Goal: Transaction & Acquisition: Purchase product/service

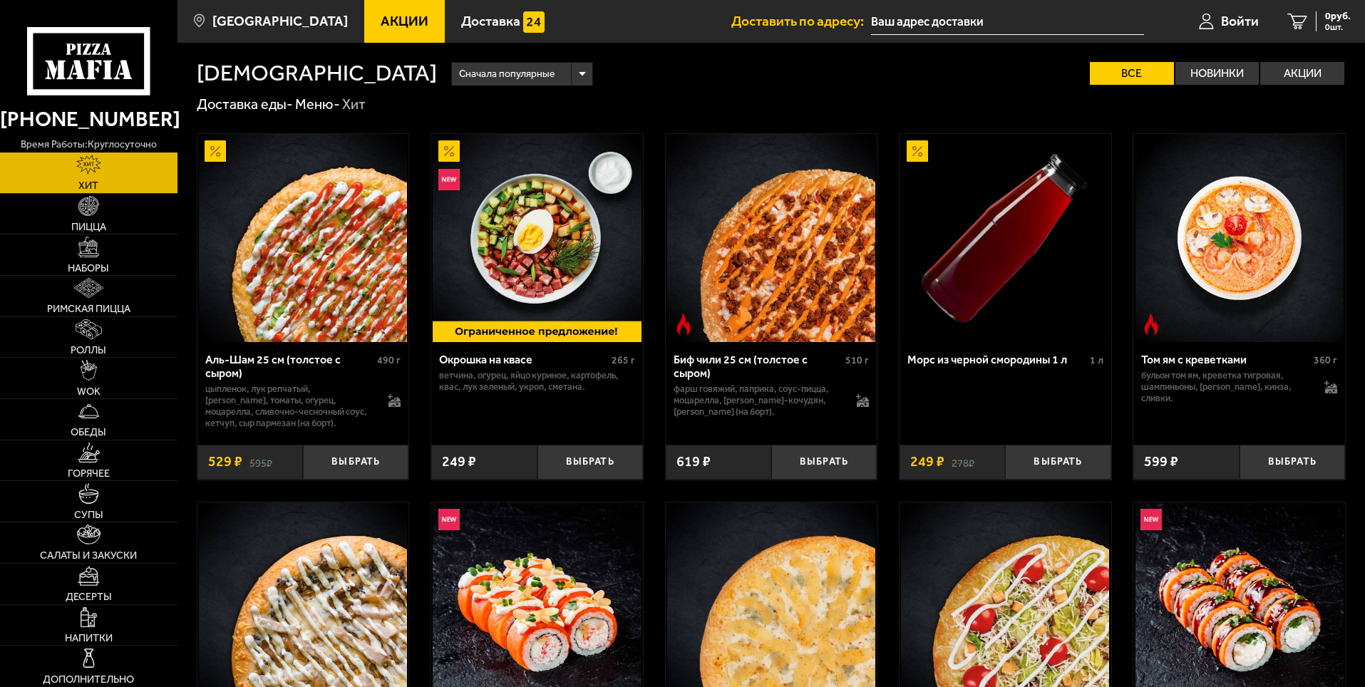
type input "[STREET_ADDRESS]"
click at [1295, 78] on label "Акции" at bounding box center [1302, 73] width 84 height 23
click at [0, 0] on input "Акции" at bounding box center [0, 0] width 0 height 0
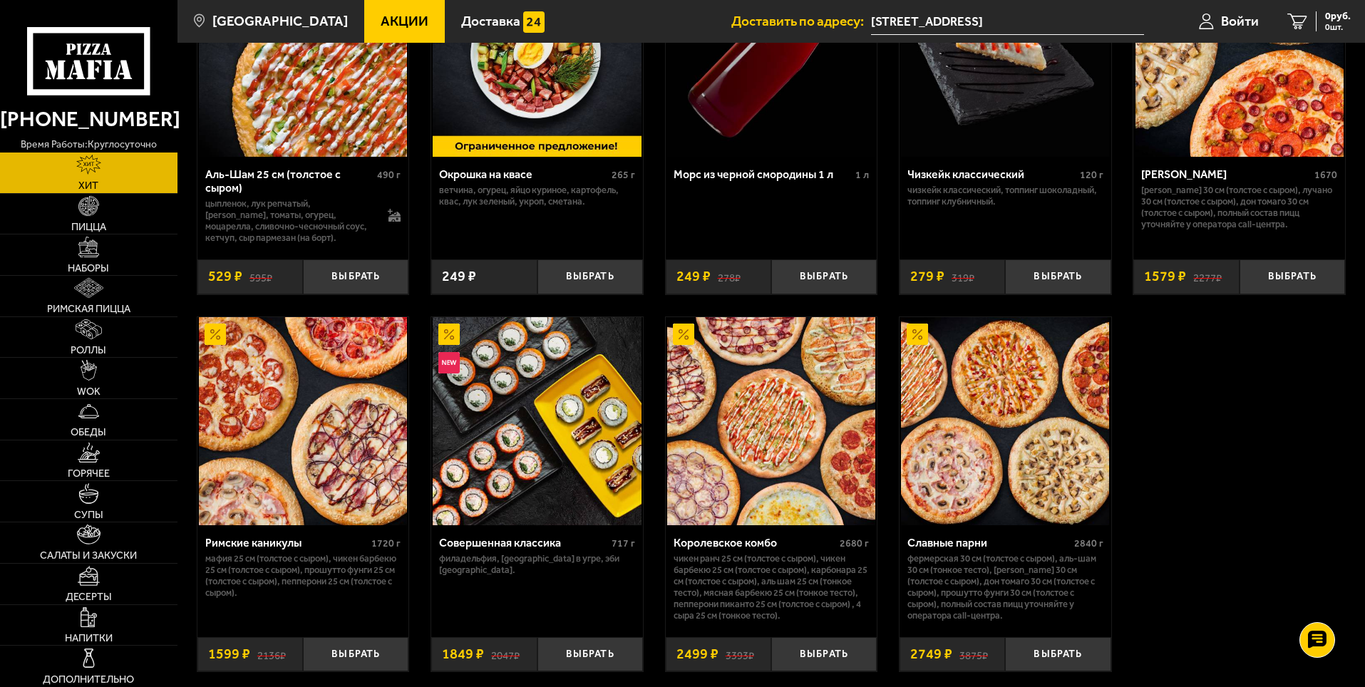
scroll to position [214, 0]
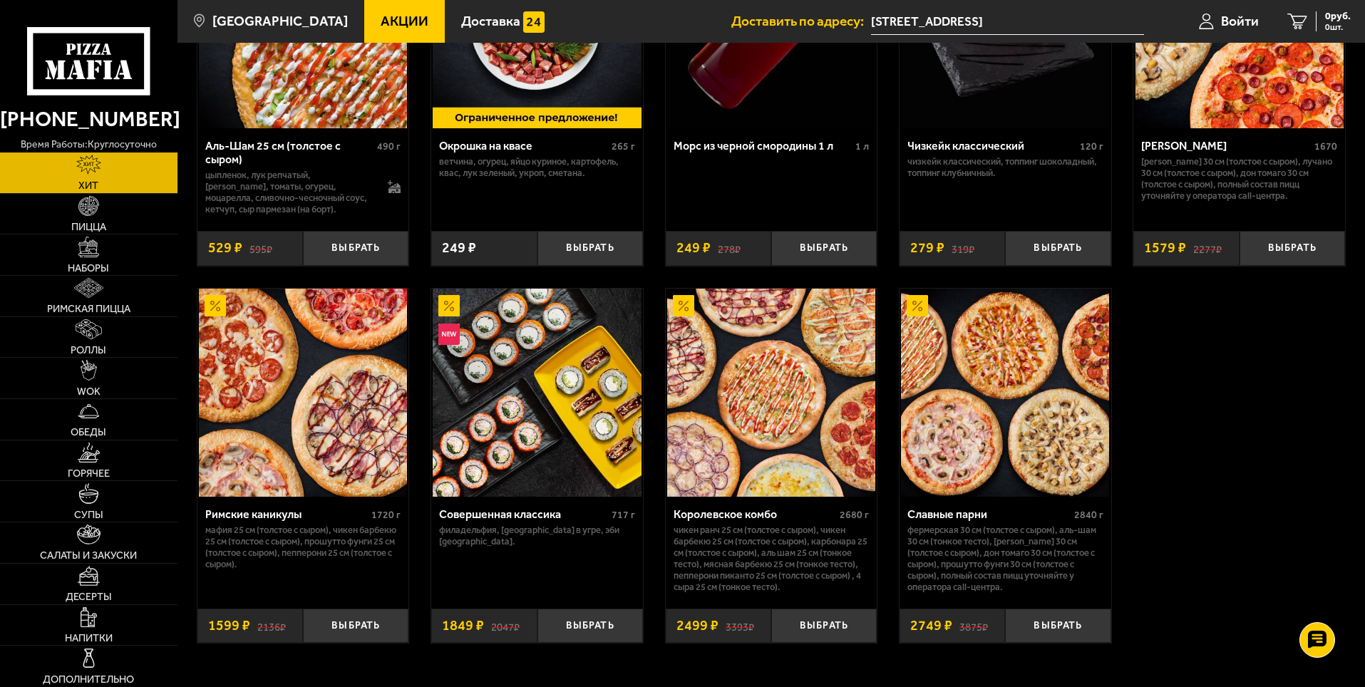
click at [1226, 110] on img at bounding box center [1239, 24] width 208 height 208
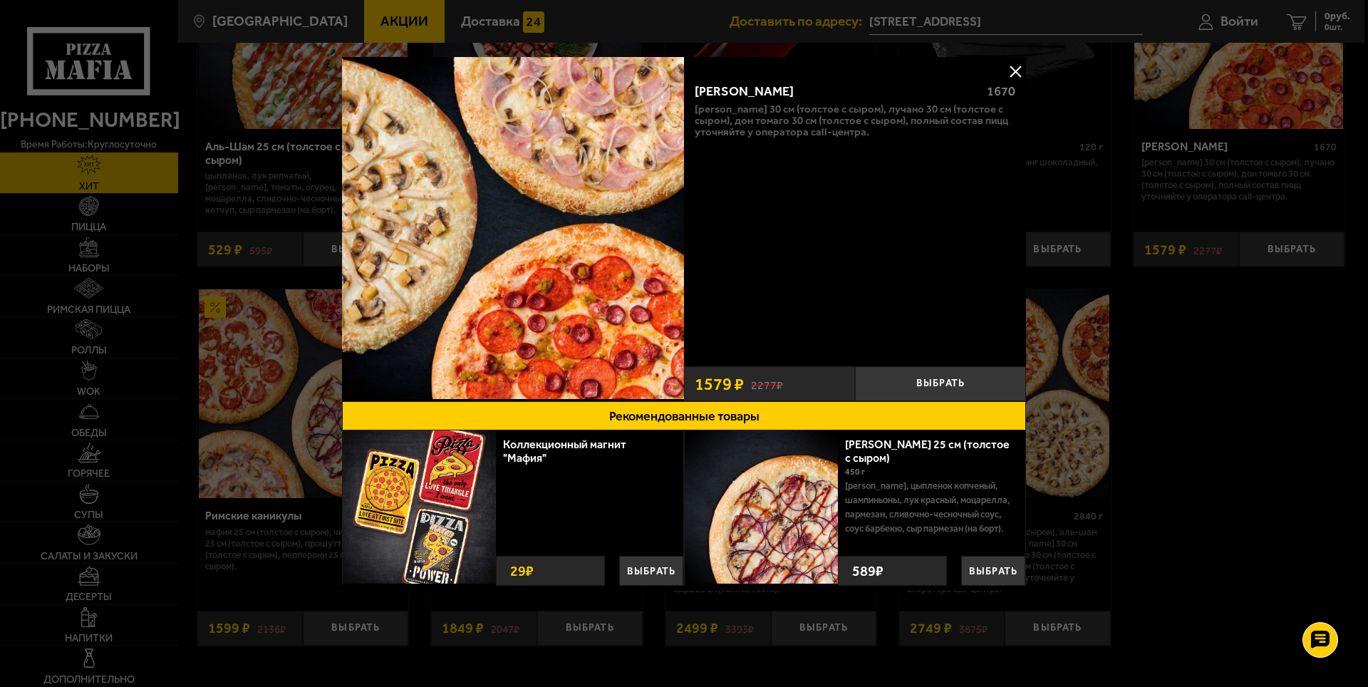
click at [1013, 73] on button at bounding box center [1015, 71] width 21 height 21
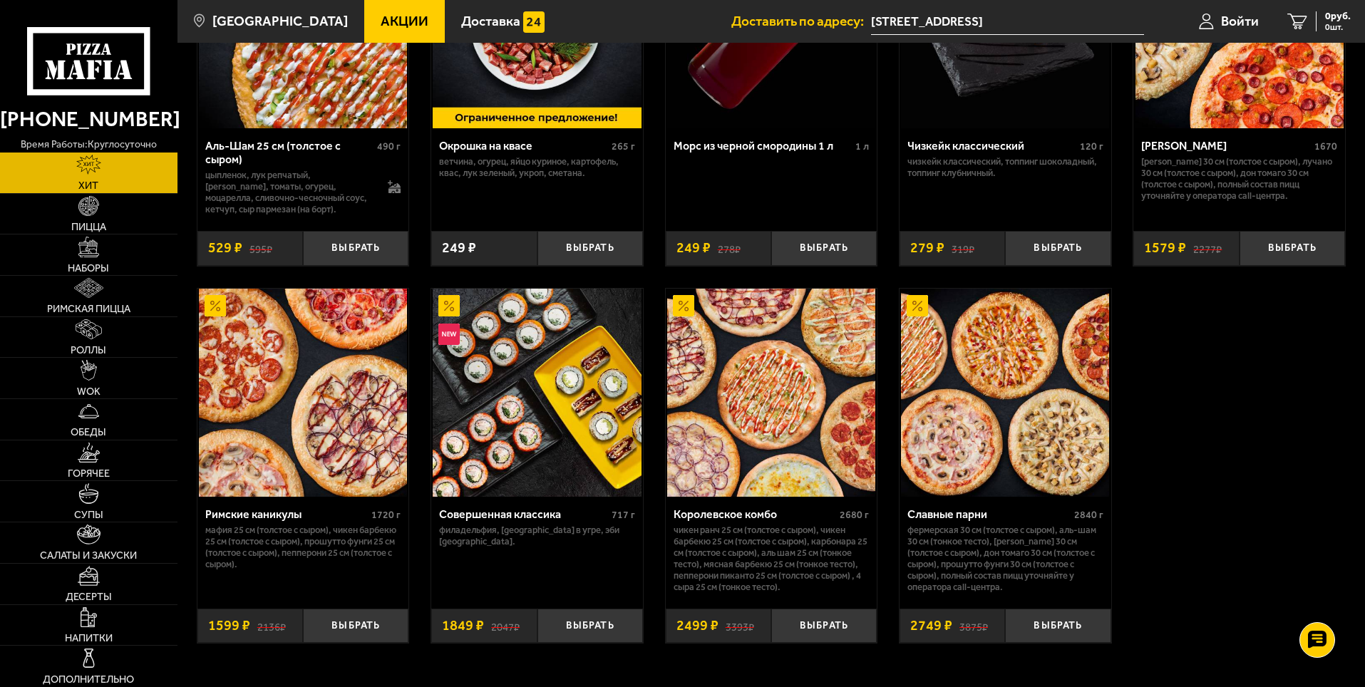
click at [280, 447] on img at bounding box center [303, 393] width 208 height 208
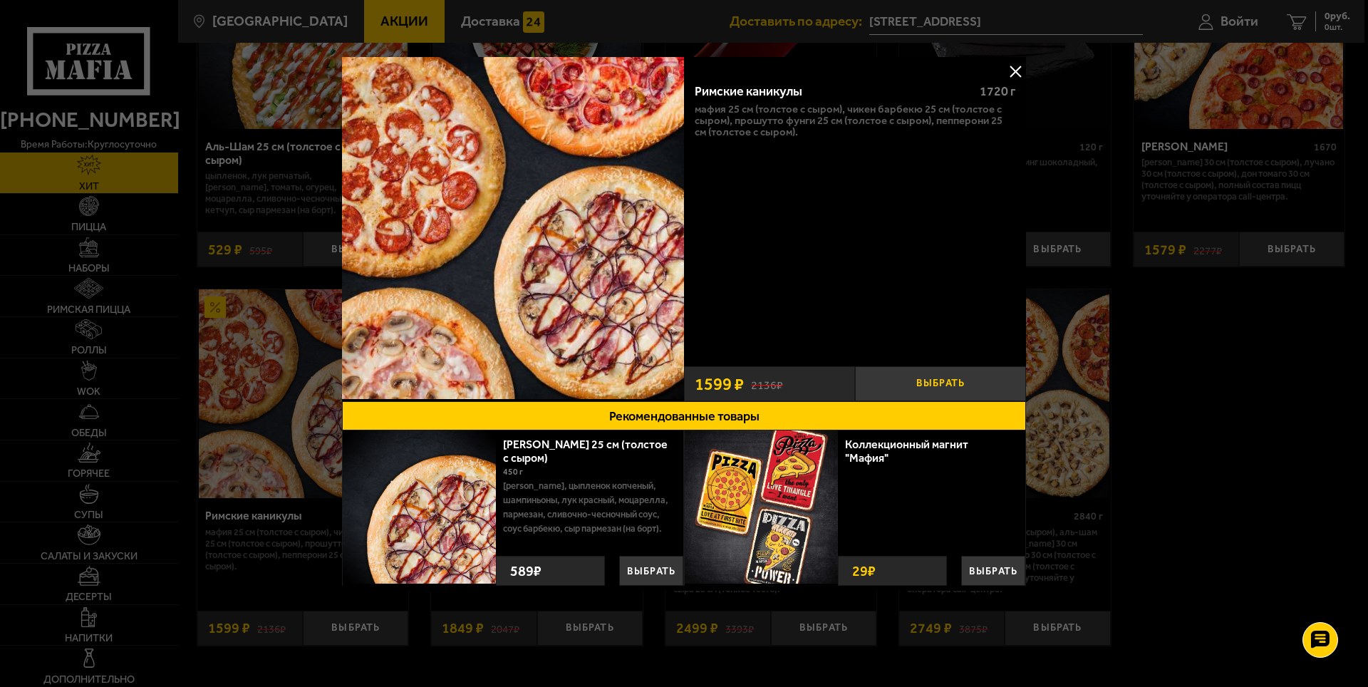
click at [930, 381] on button "Выбрать" at bounding box center [940, 383] width 171 height 35
click at [1015, 68] on button at bounding box center [1015, 71] width 21 height 21
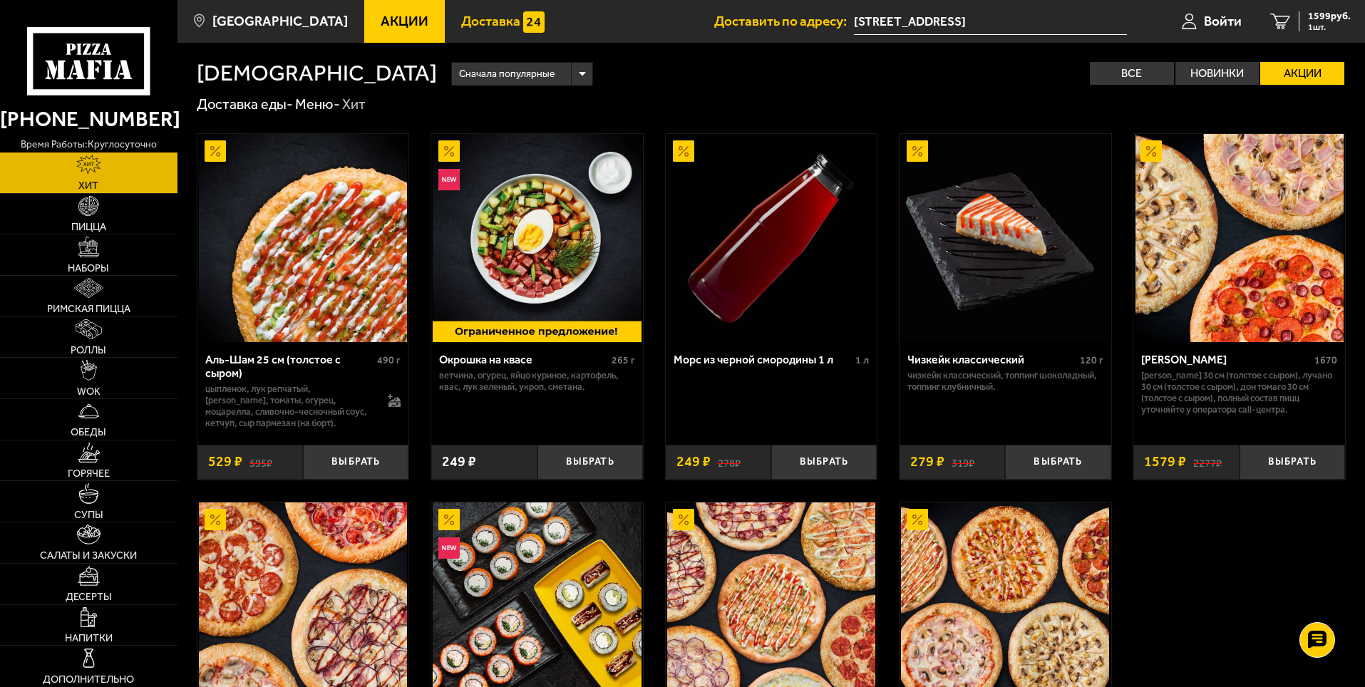
click at [475, 25] on span "Доставка" at bounding box center [490, 21] width 59 height 14
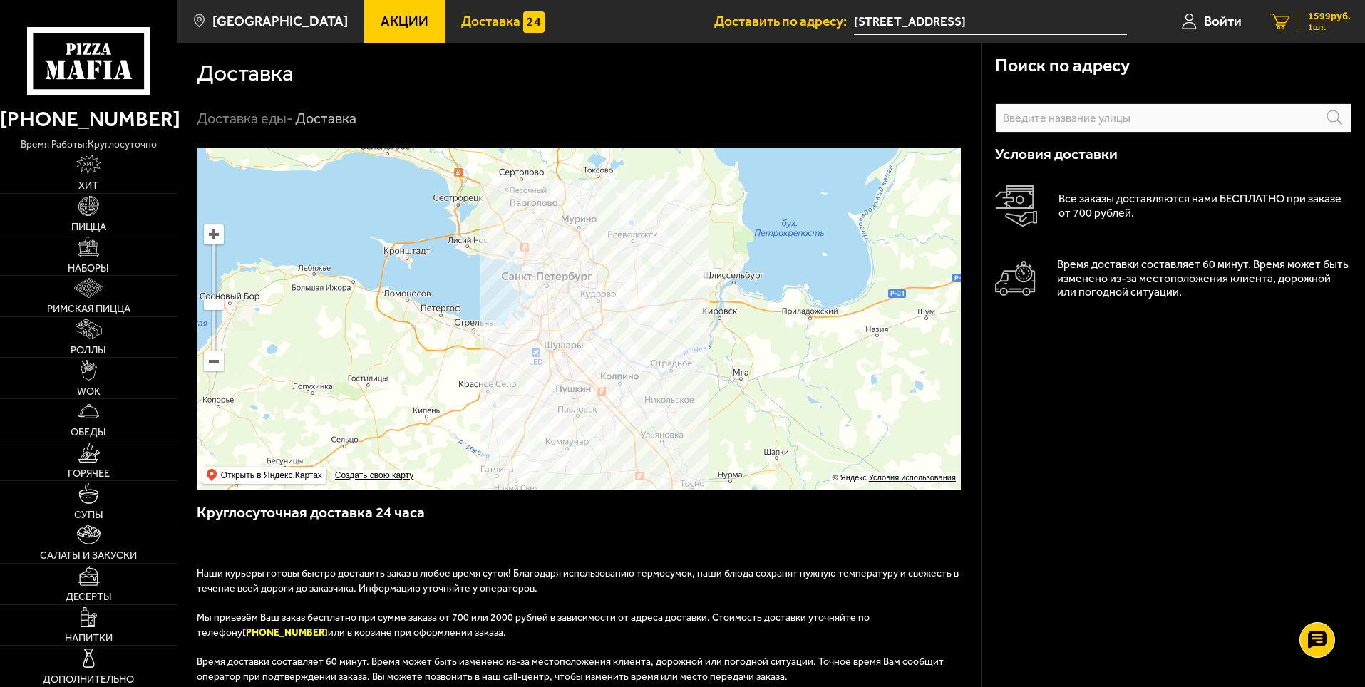
click at [1282, 26] on icon "1" at bounding box center [1280, 22] width 20 height 16
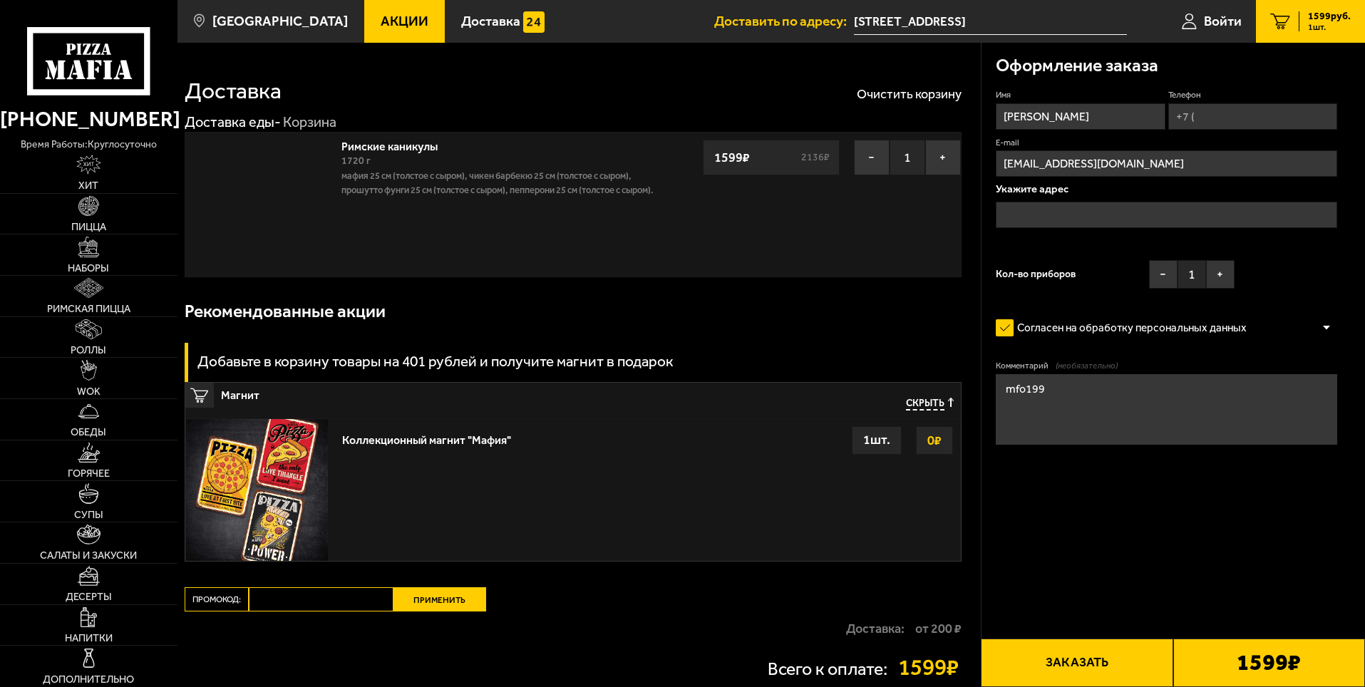
type input "[STREET_ADDRESS]"
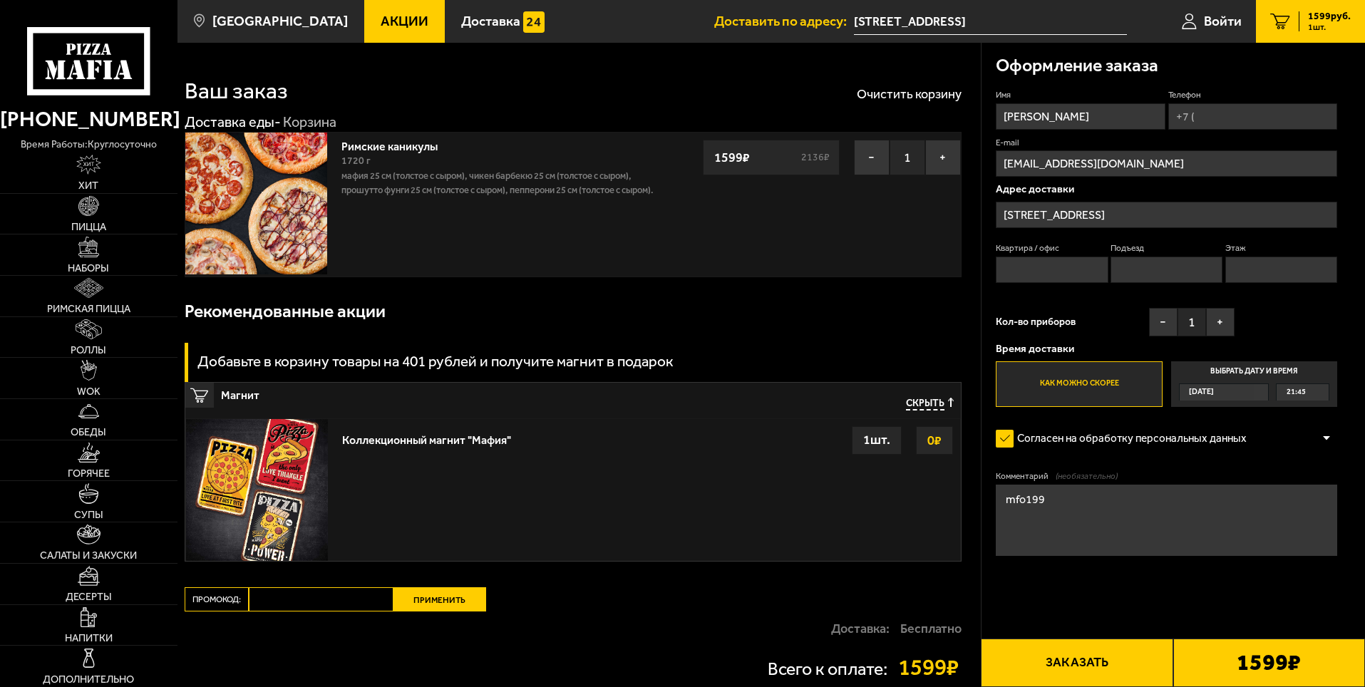
click at [1138, 213] on input "[STREET_ADDRESS]" at bounding box center [1166, 215] width 341 height 26
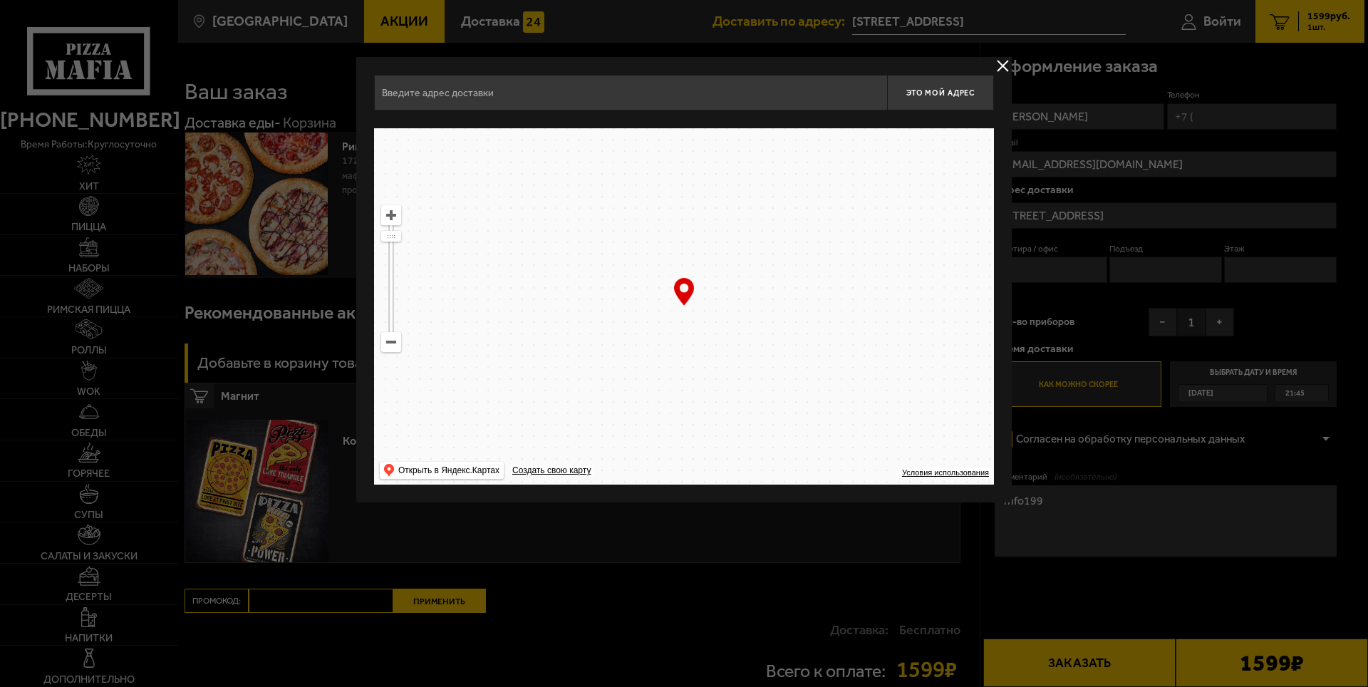
type input "[STREET_ADDRESS]"
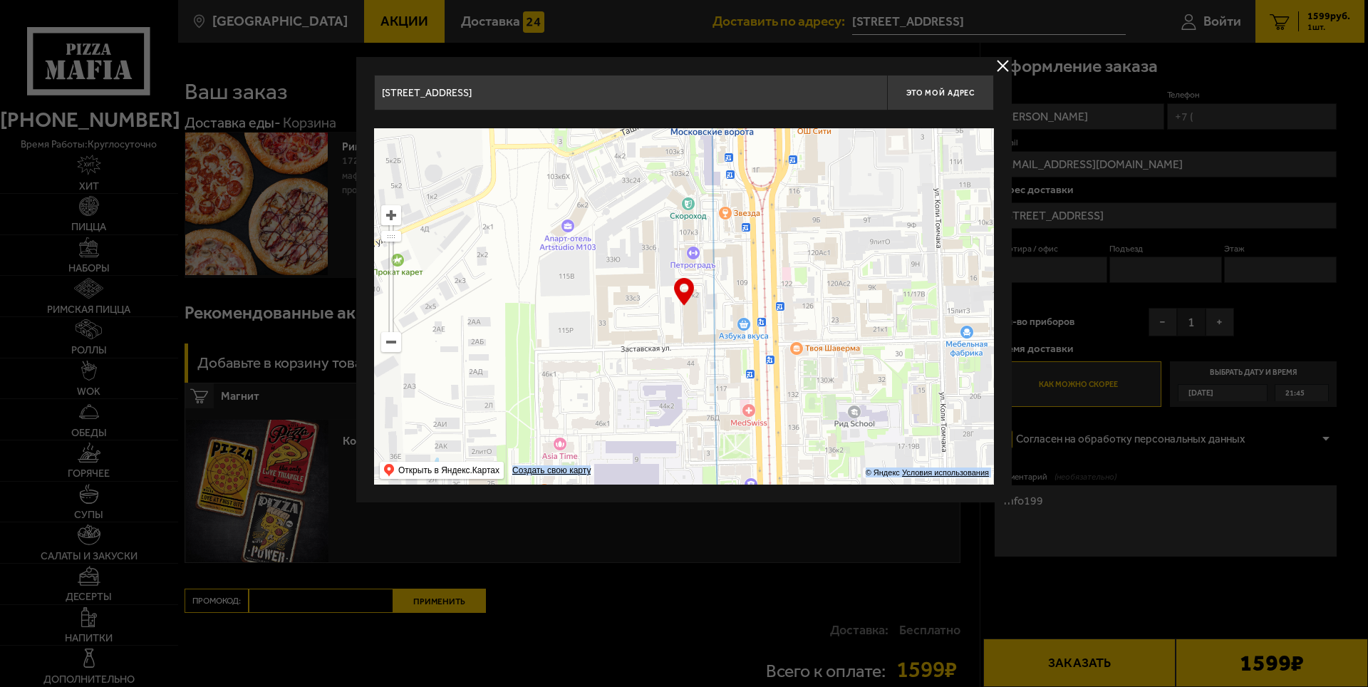
drag, startPoint x: 682, startPoint y: 299, endPoint x: 728, endPoint y: 356, distance: 73.6
click at [728, 356] on div "… © Яндекс Условия использования Открыть в Яндекс.Картах Создать свою карту" at bounding box center [684, 306] width 620 height 356
click at [996, 66] on button "delivery type" at bounding box center [1003, 66] width 18 height 18
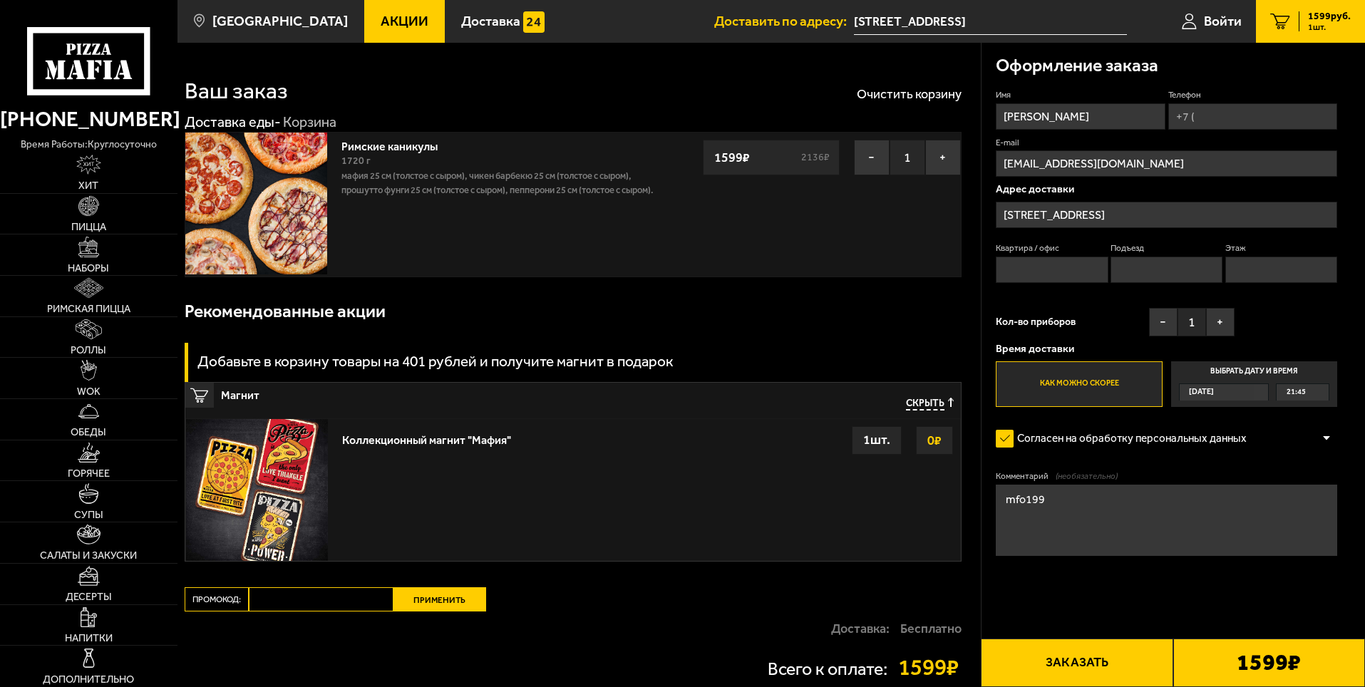
click at [1131, 213] on input "[STREET_ADDRESS]" at bounding box center [1166, 215] width 341 height 26
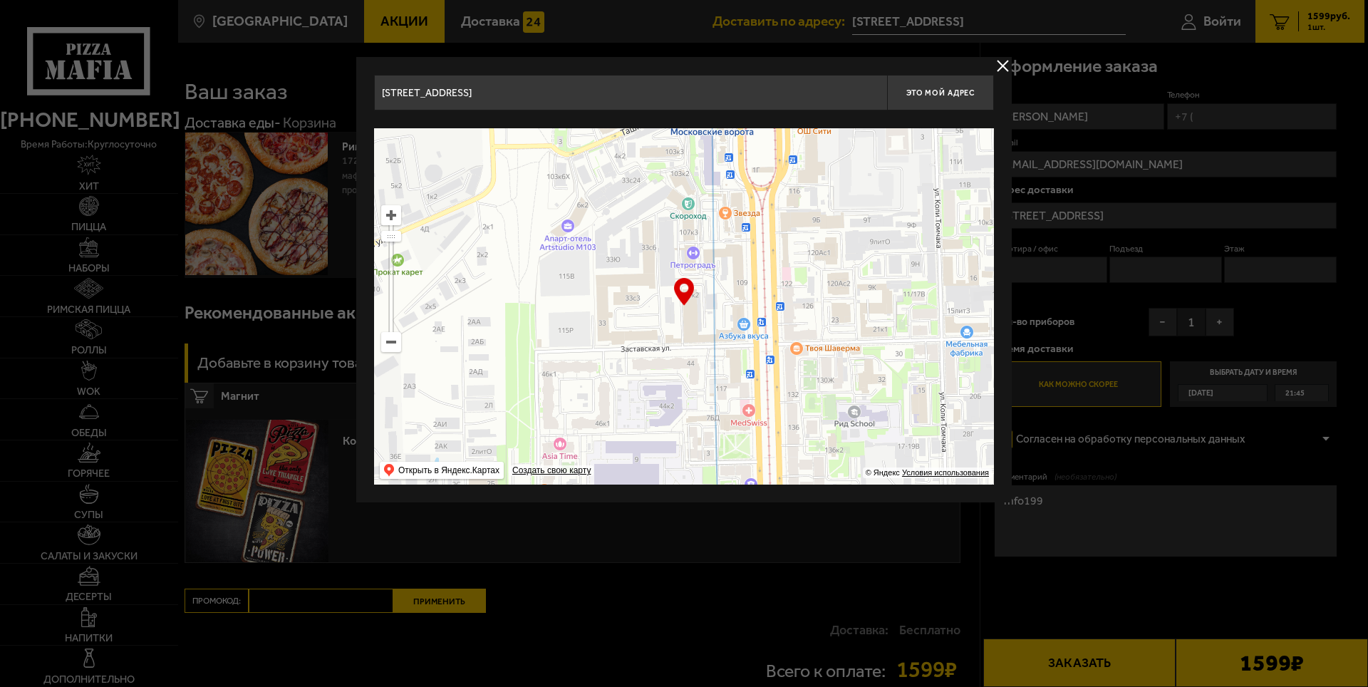
click at [509, 94] on input "[STREET_ADDRESS]" at bounding box center [630, 93] width 513 height 36
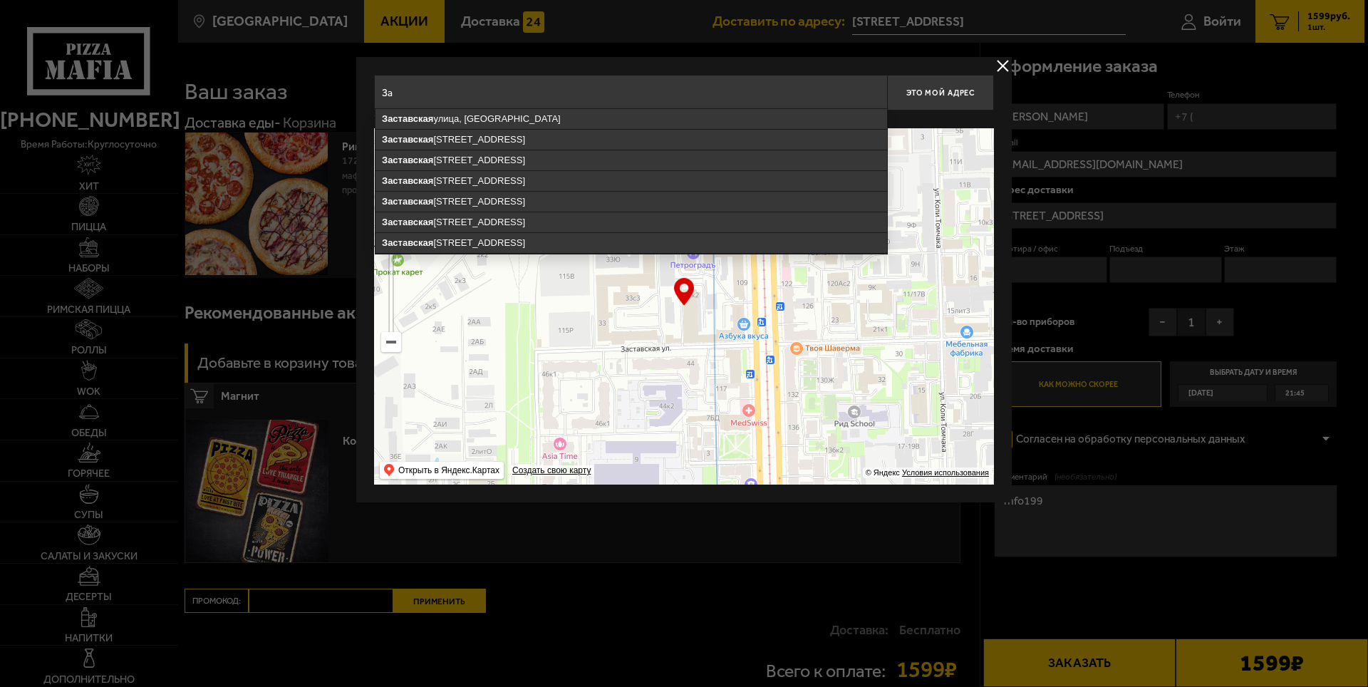
type input "З"
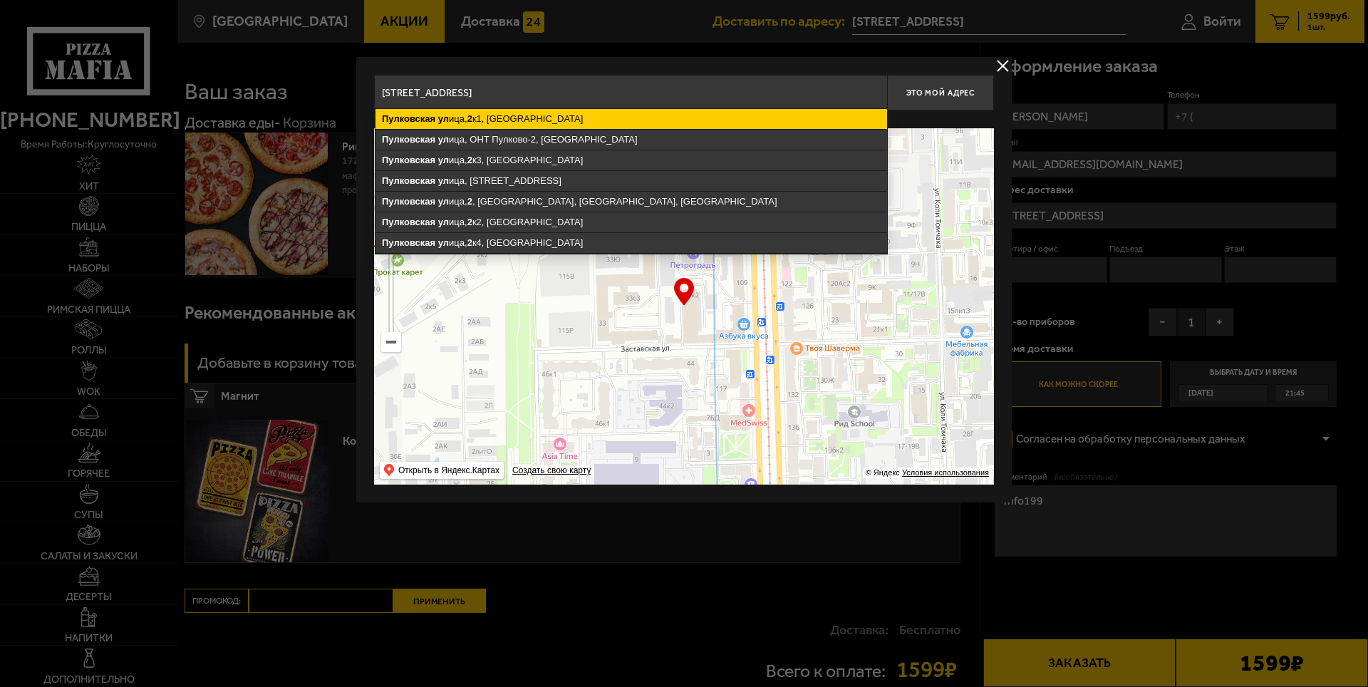
click at [516, 124] on ymaps "Пулковская ул ица, 2 к1, Санкт-Петербург" at bounding box center [632, 119] width 512 height 20
type input "Санкт-Петербург, Пулковская улица, 2к1"
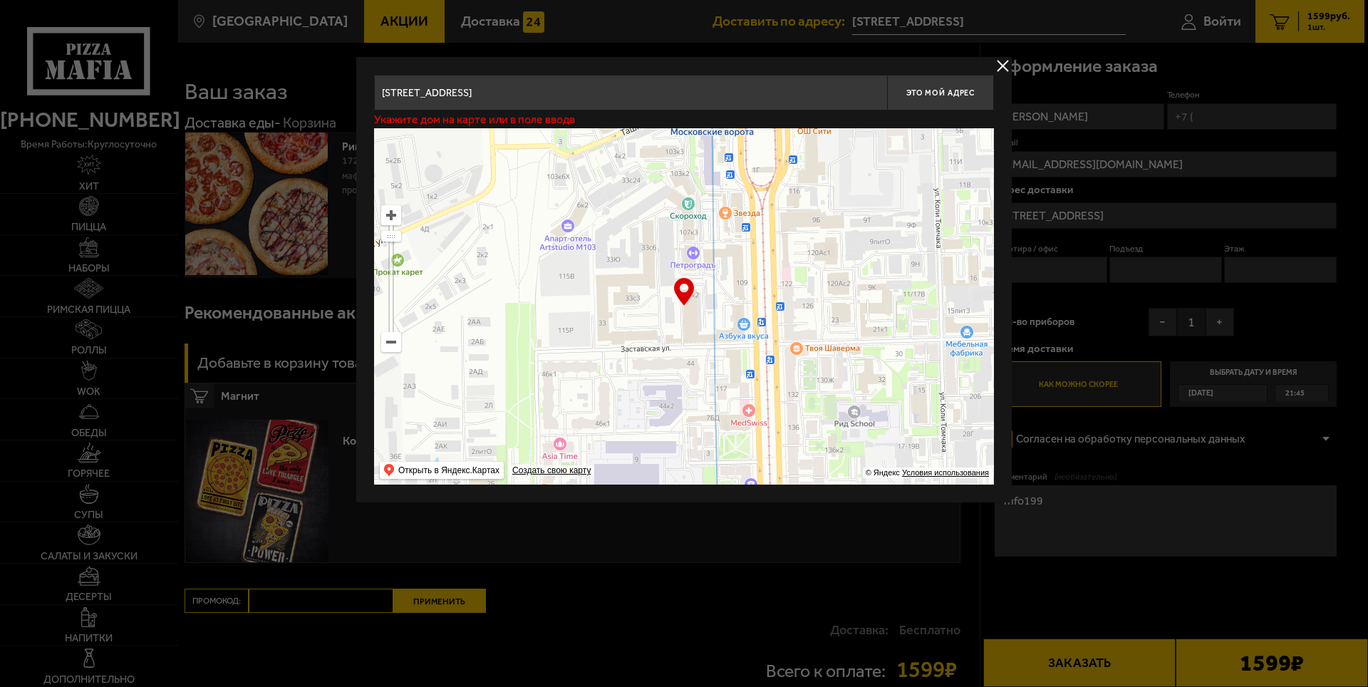
type input "[STREET_ADDRESS]"
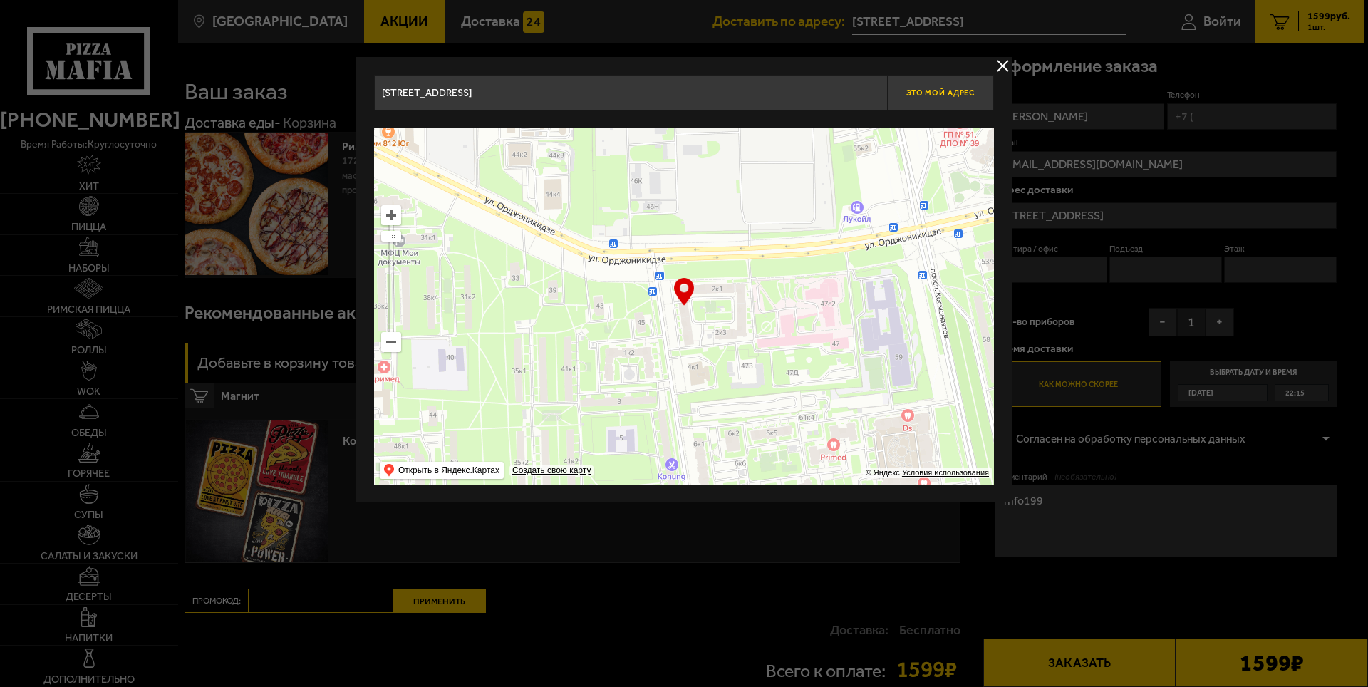
click at [948, 98] on button "Это мой адрес" at bounding box center [940, 93] width 107 height 36
type input "[STREET_ADDRESS]"
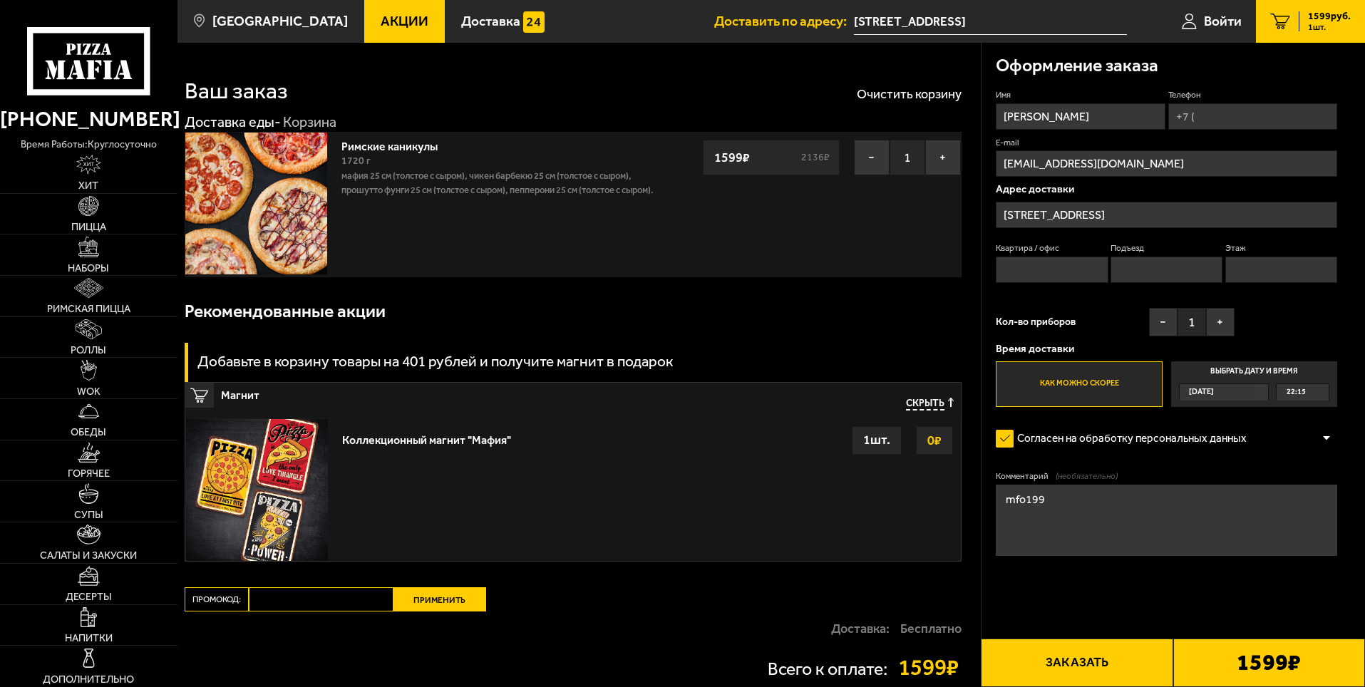
click at [1202, 118] on input "Телефон" at bounding box center [1252, 116] width 169 height 26
type input "[PHONE_NUMBER]"
type input "центр событий"
type input "1"
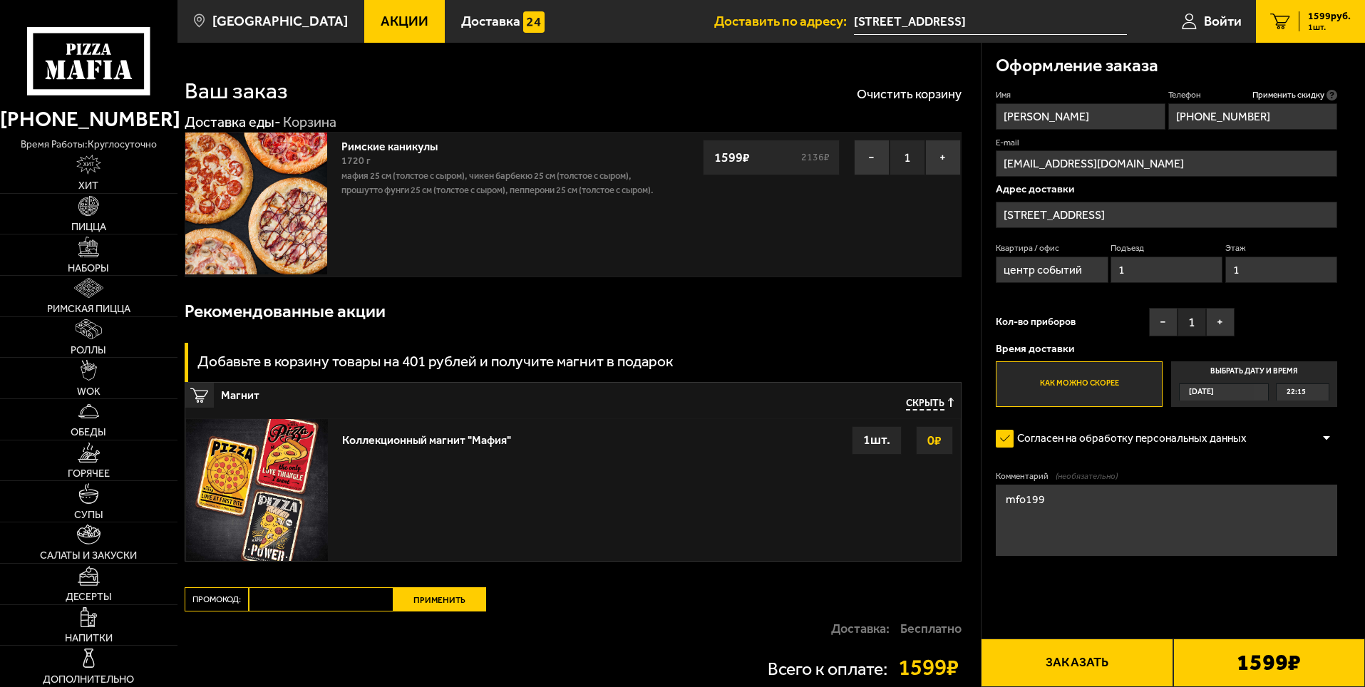
type input "[PHONE_NUMBER]"
click at [1085, 261] on input "центр событий" at bounding box center [1052, 270] width 112 height 26
click at [1127, 271] on input "1" at bounding box center [1166, 270] width 112 height 26
type input "3"
click at [1246, 273] on input "1" at bounding box center [1281, 270] width 112 height 26
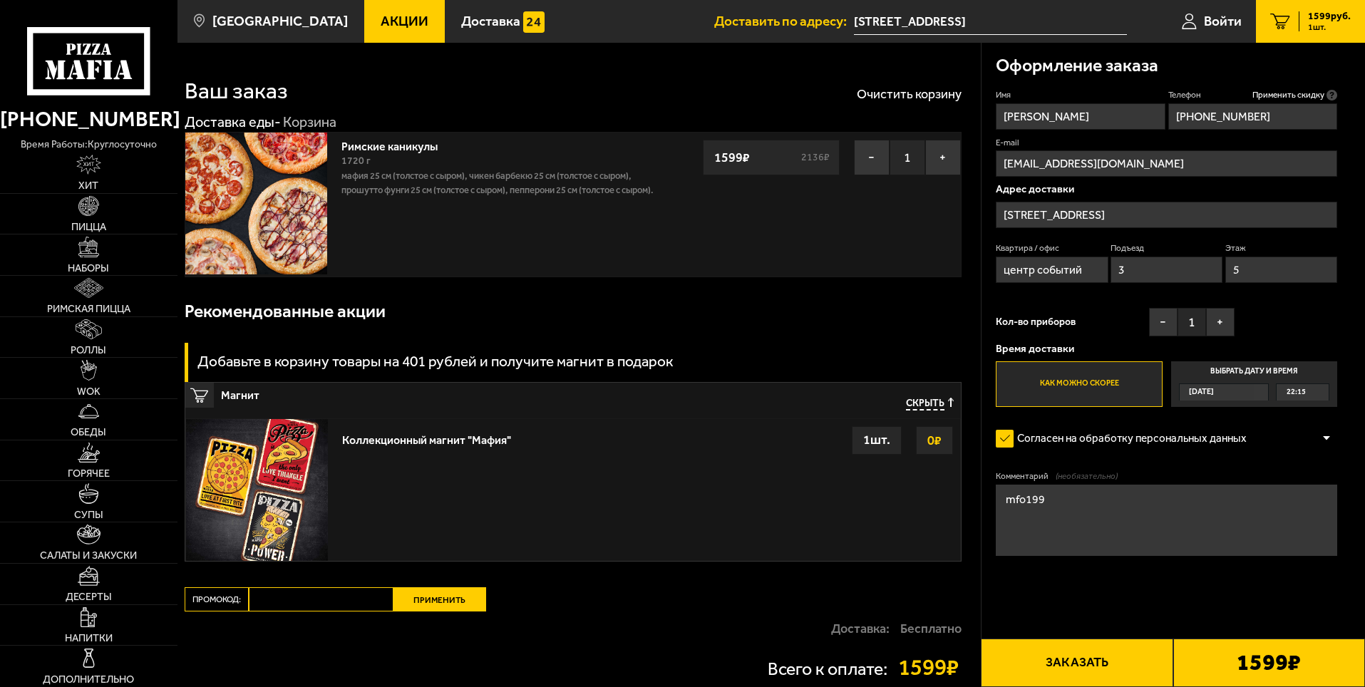
type input "5"
click at [1025, 274] on input "центр событий" at bounding box center [1052, 270] width 112 height 26
click at [1066, 269] on input "цр событий" at bounding box center [1052, 270] width 112 height 26
type input "ц"
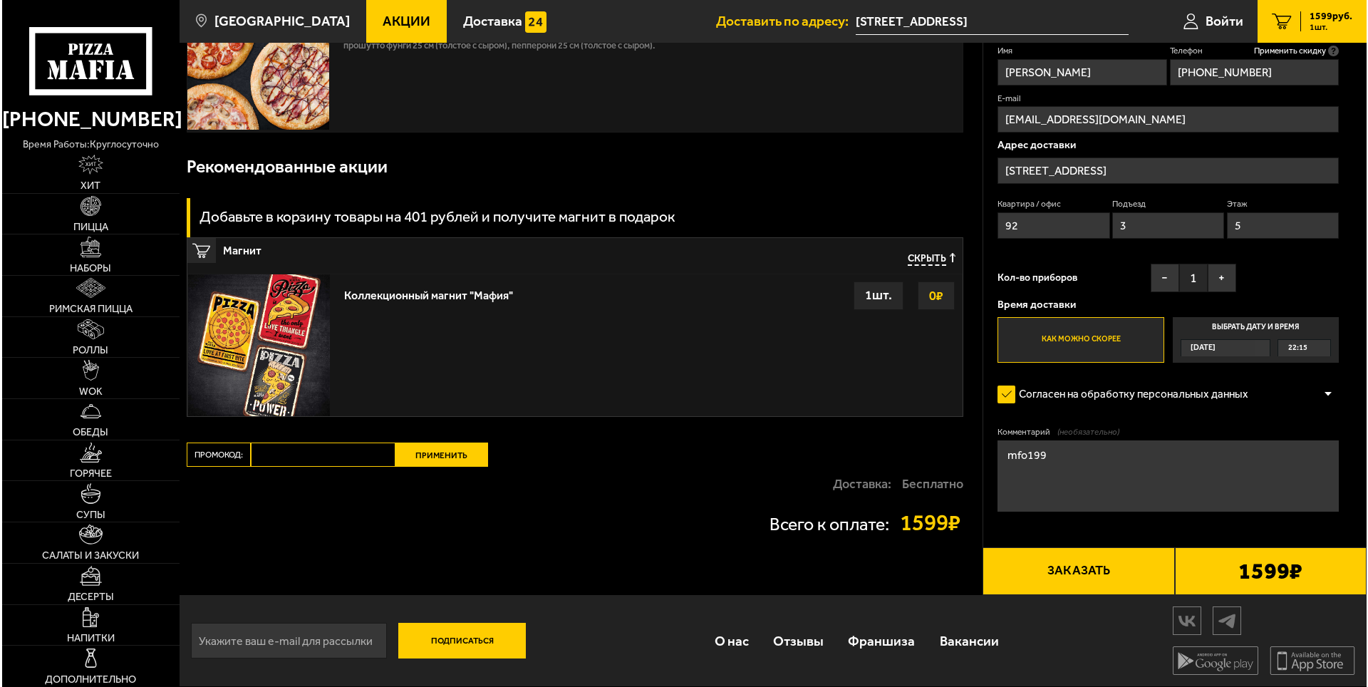
scroll to position [146, 0]
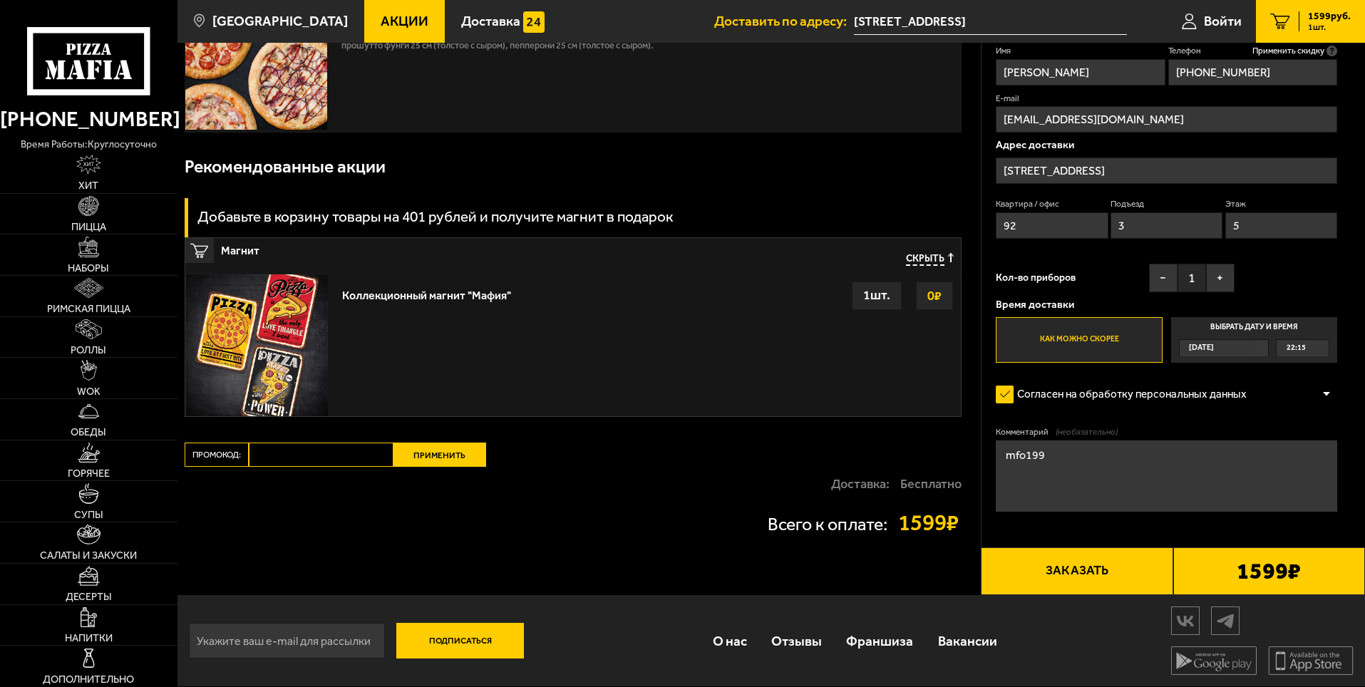
type input "92"
click at [1064, 337] on label "Как можно скорее" at bounding box center [1079, 340] width 166 height 46
click at [0, 0] on input "Как можно скорее" at bounding box center [0, 0] width 0 height 0
click at [1055, 571] on button "Заказать" at bounding box center [1077, 571] width 192 height 48
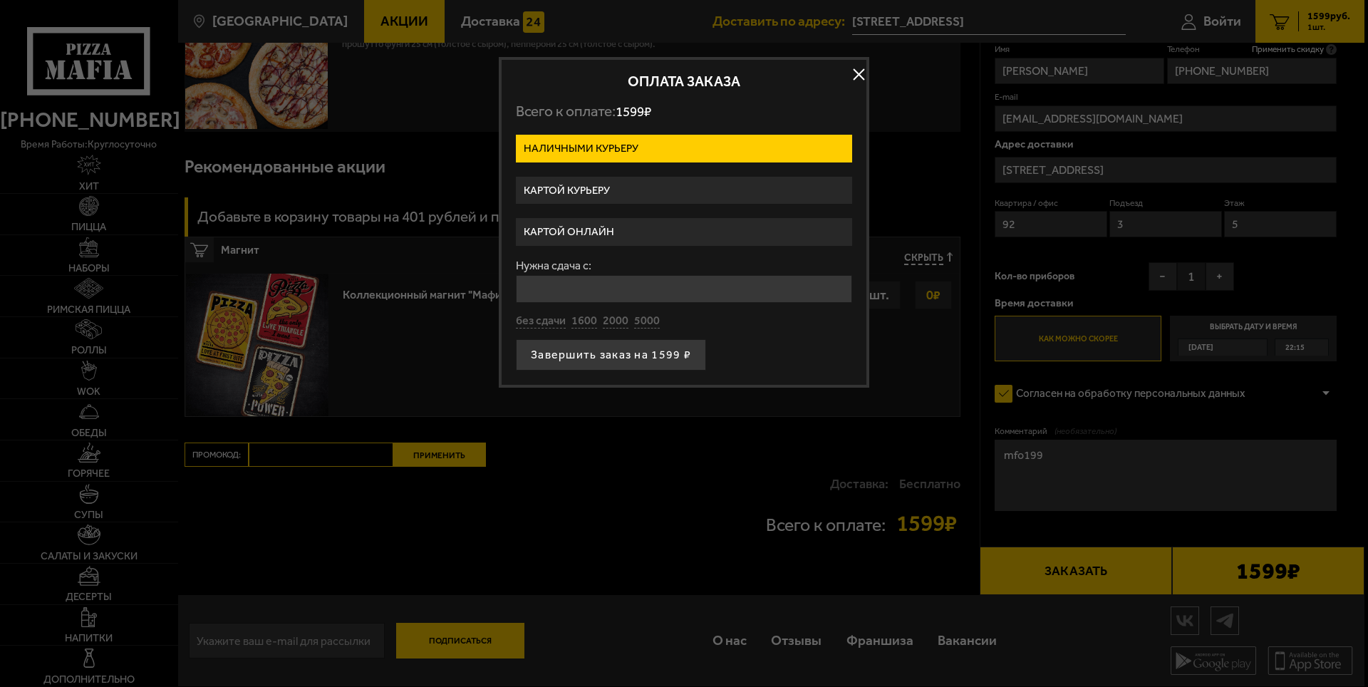
click at [630, 194] on label "Картой курьеру" at bounding box center [684, 191] width 336 height 28
click at [0, 0] on input "Картой курьеру" at bounding box center [0, 0] width 0 height 0
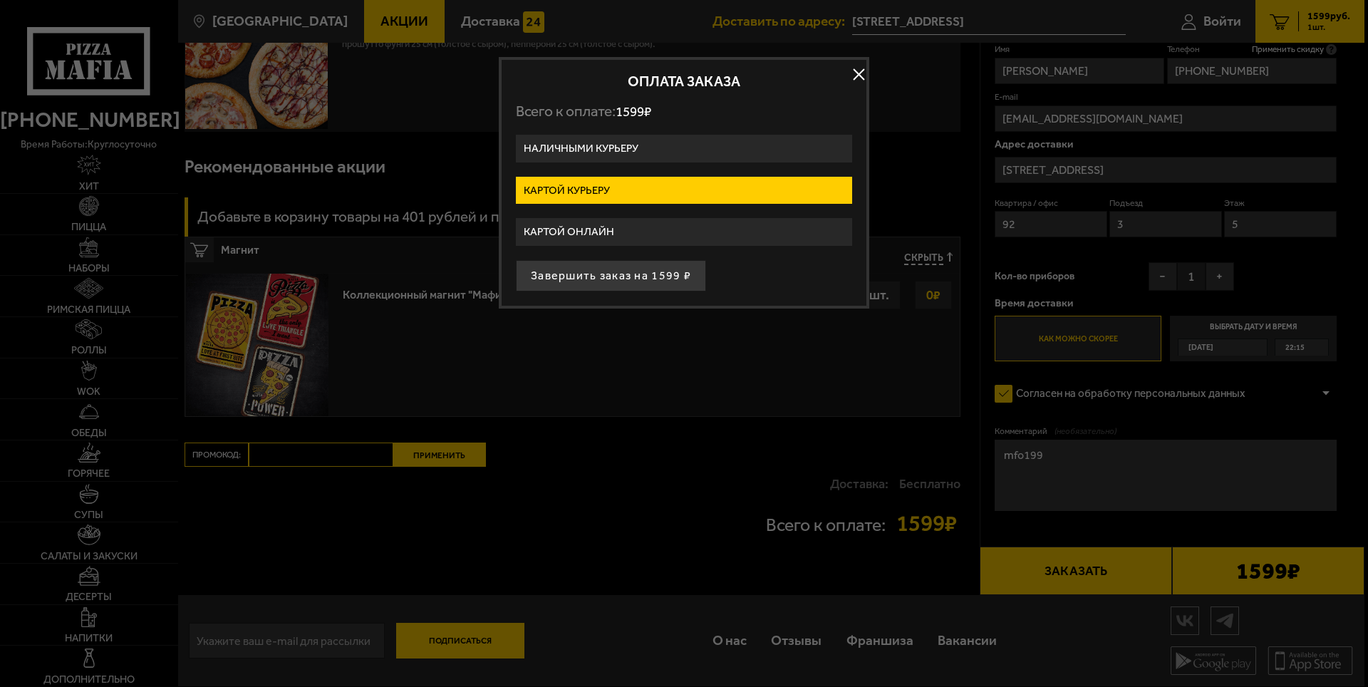
click at [607, 234] on label "Картой онлайн" at bounding box center [684, 232] width 336 height 28
click at [0, 0] on input "Картой онлайн" at bounding box center [0, 0] width 0 height 0
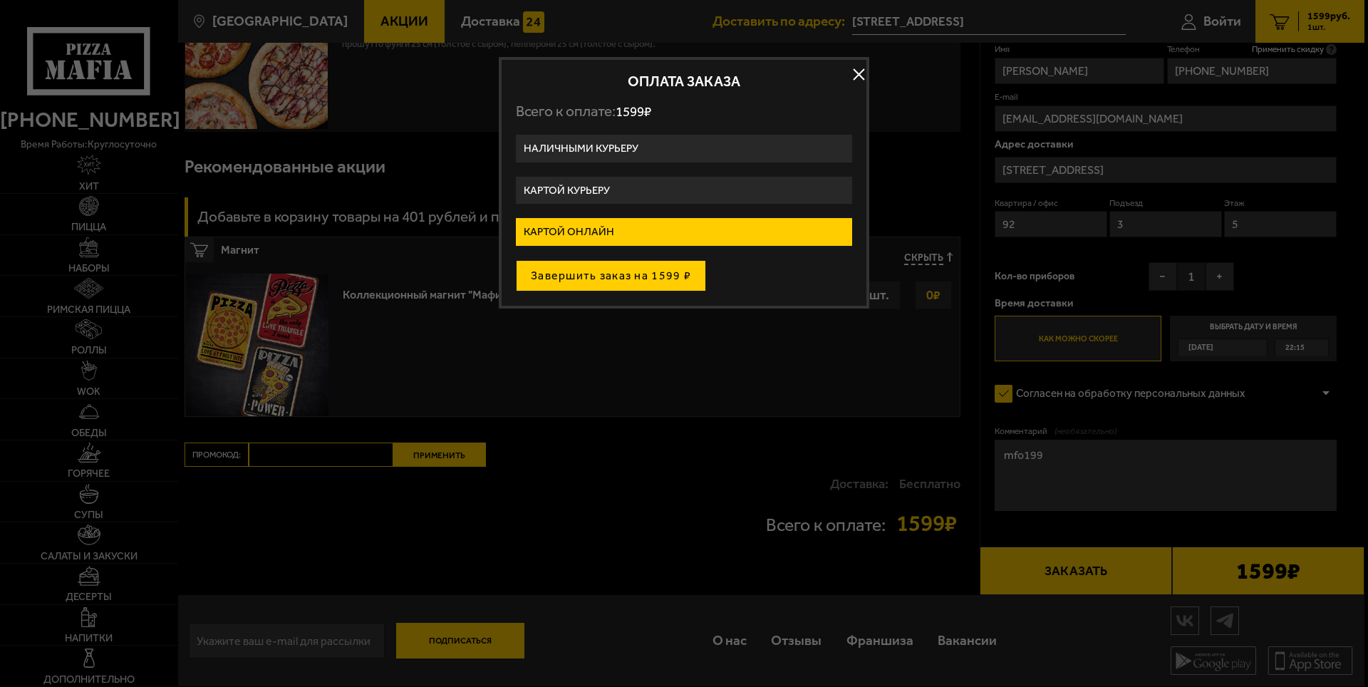
click at [659, 279] on button "Завершить заказ на 1599 ₽" at bounding box center [611, 275] width 190 height 31
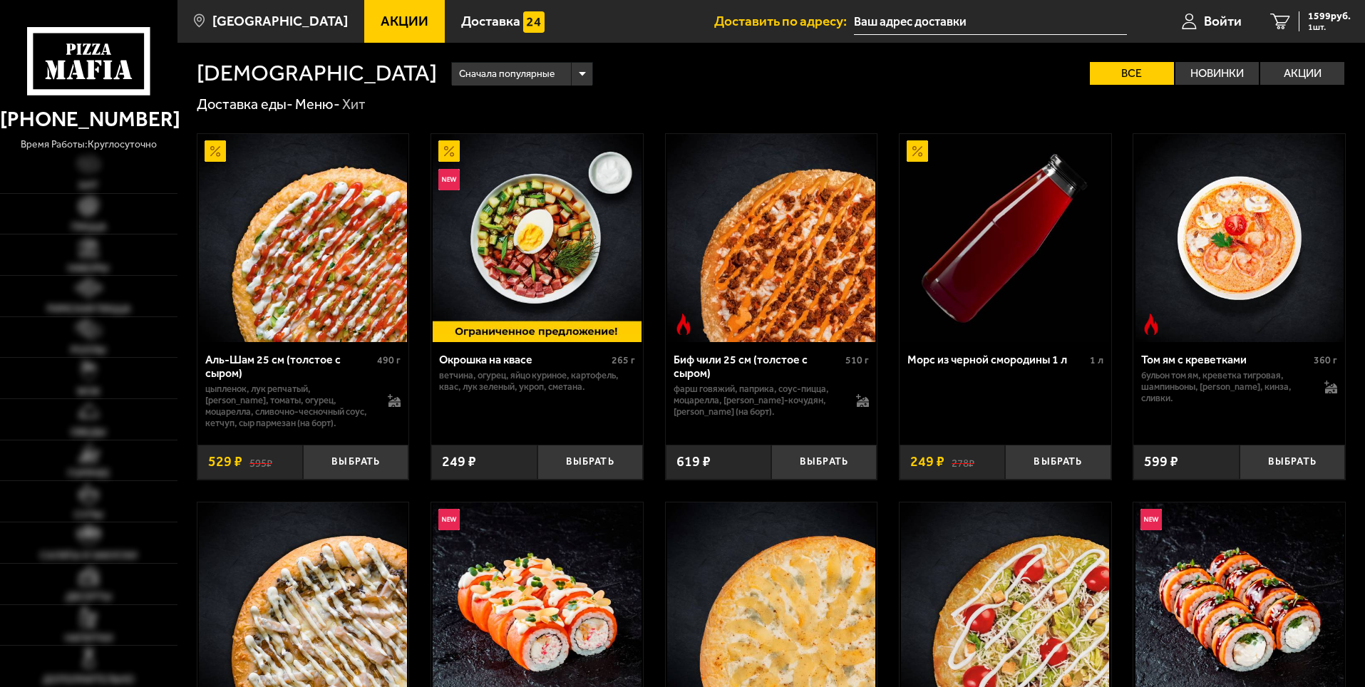
type input "[STREET_ADDRESS]"
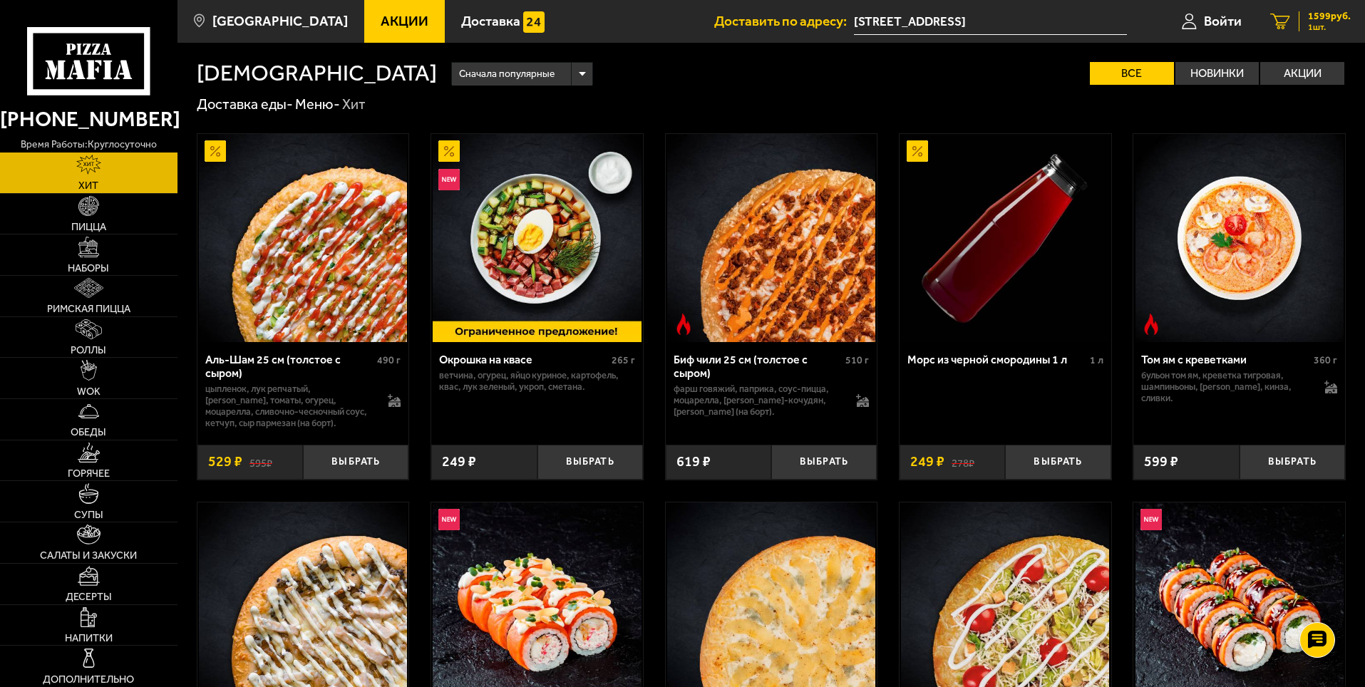
click at [1281, 24] on icon "1" at bounding box center [1280, 22] width 20 height 16
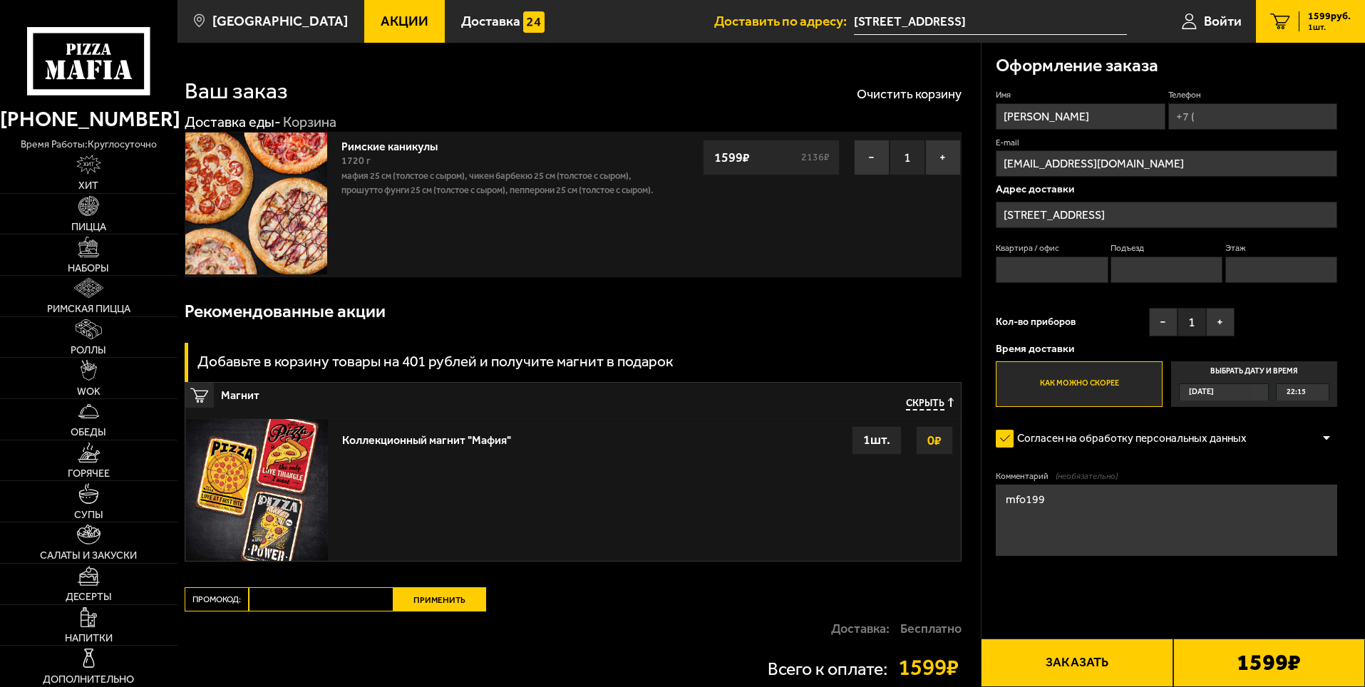
click at [1209, 120] on input "Телефон" at bounding box center [1252, 116] width 169 height 26
click at [1209, 119] on input "Телефон" at bounding box center [1252, 116] width 169 height 26
type input "[PHONE_NUMBER]"
type input "центр событий"
type input "1"
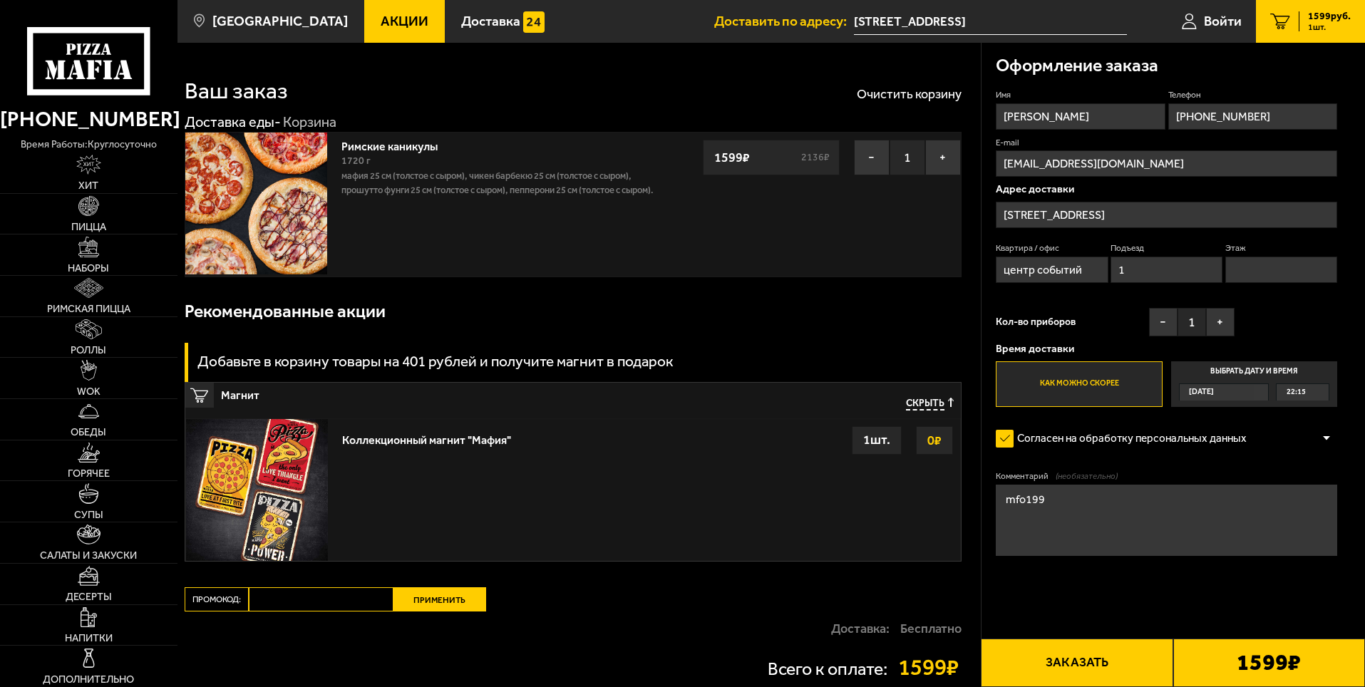
type input "1"
type input "[PHONE_NUMBER]"
click at [1133, 271] on input "1" at bounding box center [1166, 270] width 112 height 26
type input "3"
click at [1243, 267] on input "1" at bounding box center [1281, 270] width 112 height 26
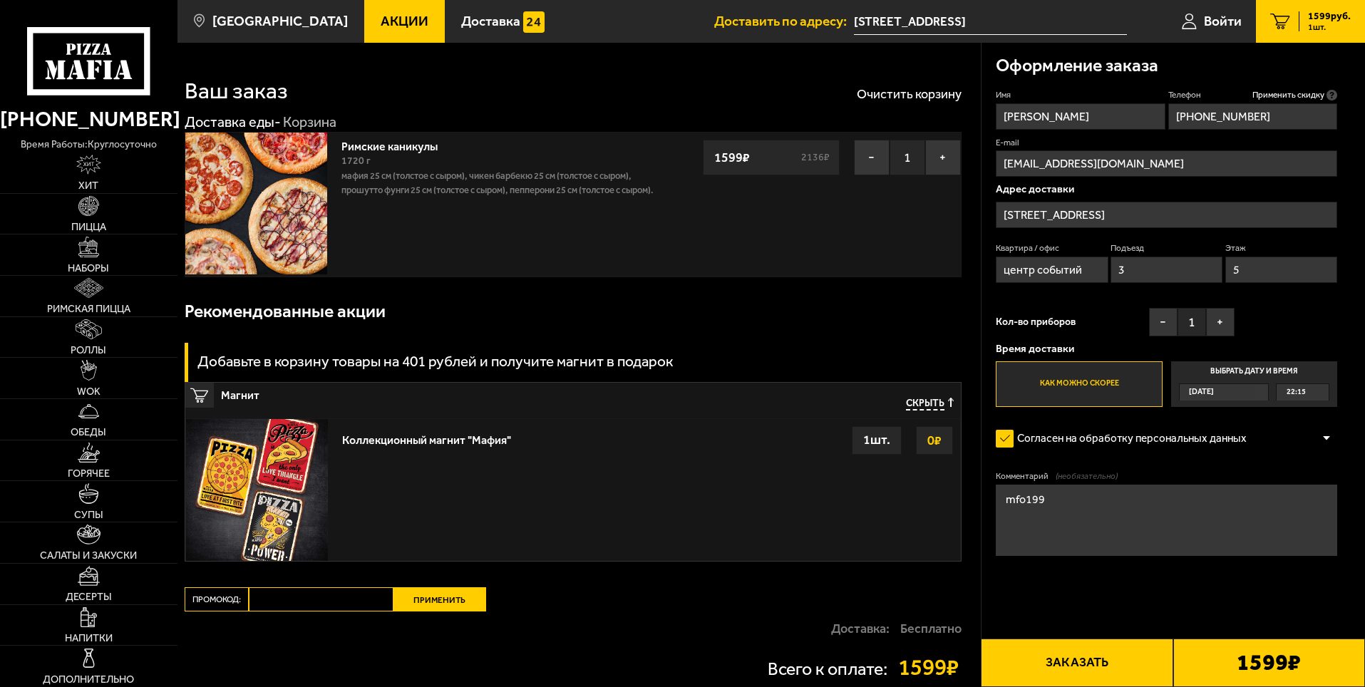
type input "5"
click at [1093, 269] on input "центр событий" at bounding box center [1052, 270] width 112 height 26
type input "ц"
type input "92"
click at [1083, 390] on label "Как можно скорее" at bounding box center [1079, 384] width 166 height 46
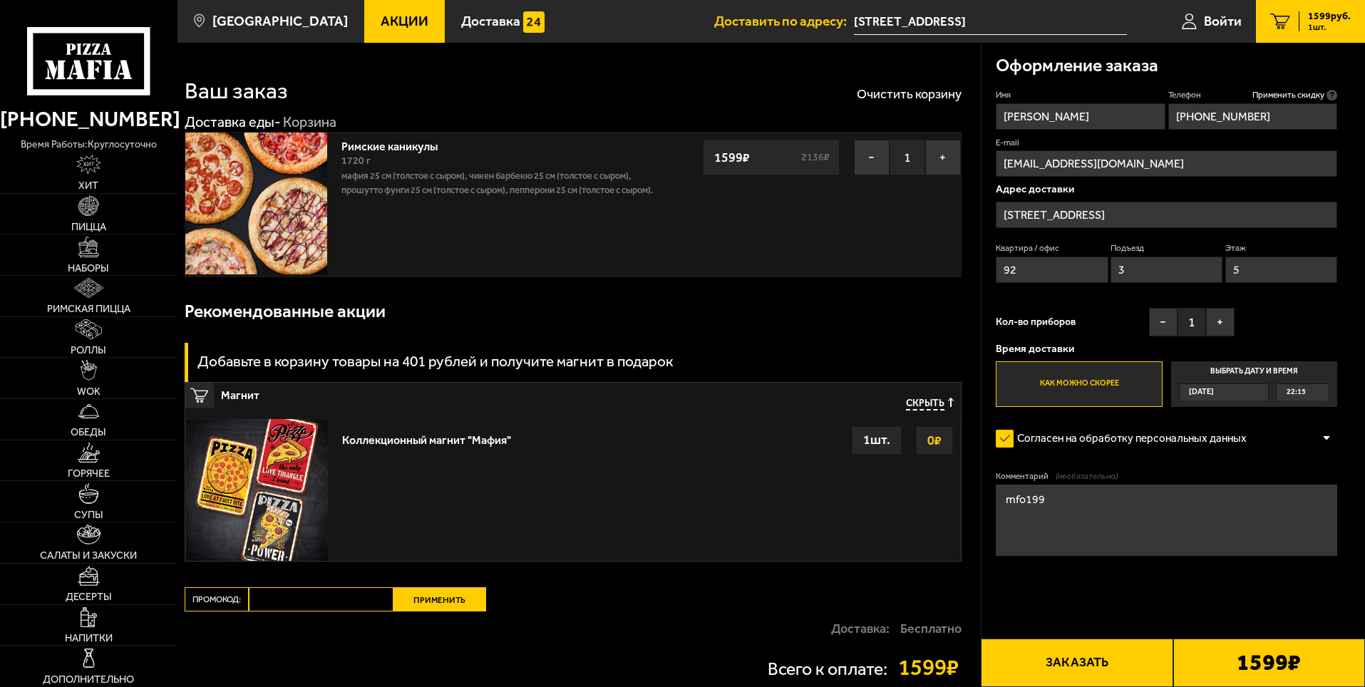
click at [0, 0] on input "Как можно скорее" at bounding box center [0, 0] width 0 height 0
click at [1035, 663] on button "Заказать" at bounding box center [1077, 663] width 192 height 48
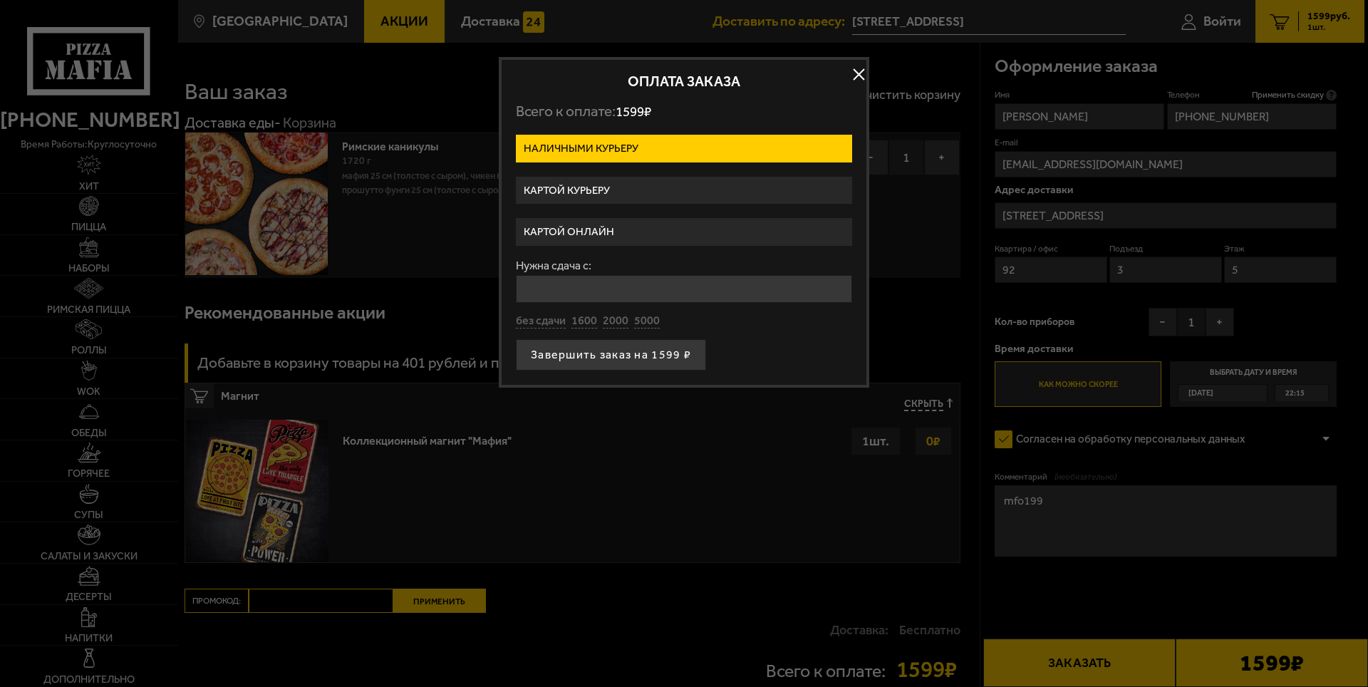
click at [606, 195] on label "Картой курьеру" at bounding box center [684, 191] width 336 height 28
click at [0, 0] on input "Картой курьеру" at bounding box center [0, 0] width 0 height 0
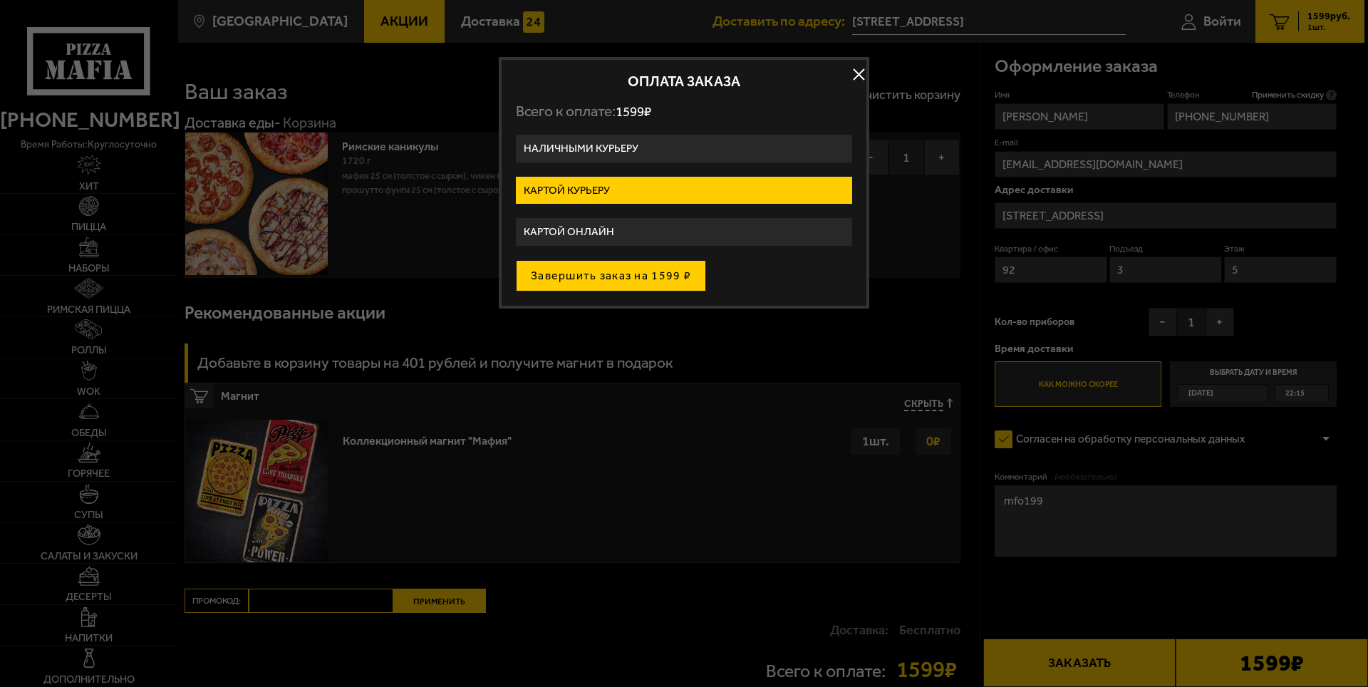
click at [645, 277] on button "Завершить заказ на 1599 ₽" at bounding box center [611, 275] width 190 height 31
